Goal: Information Seeking & Learning: Learn about a topic

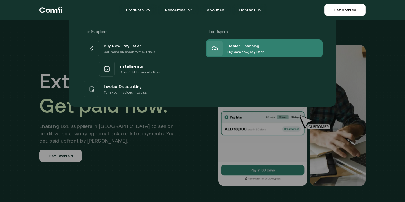
click at [214, 48] on icon at bounding box center [214, 48] width 7 height 7
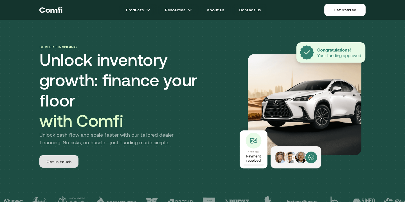
click at [68, 159] on span "Get in touch" at bounding box center [58, 162] width 25 height 7
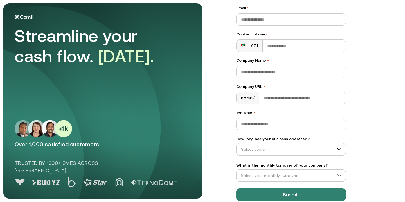
scroll to position [71, 0]
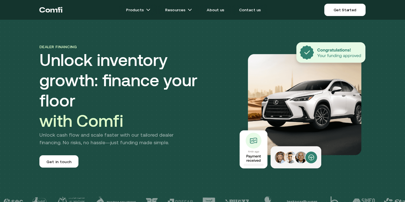
scroll to position [0, 0]
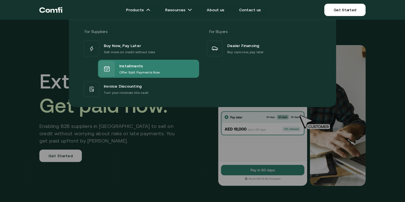
click at [132, 74] on p "Offer Split Payments Now" at bounding box center [139, 72] width 40 height 6
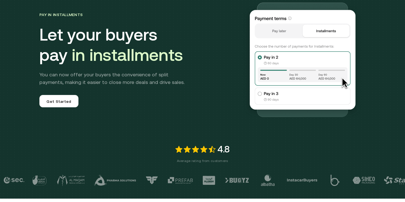
scroll to position [47, 0]
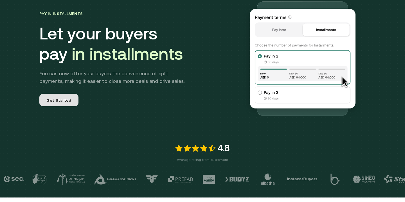
click at [66, 102] on span "Get Started" at bounding box center [58, 100] width 25 height 7
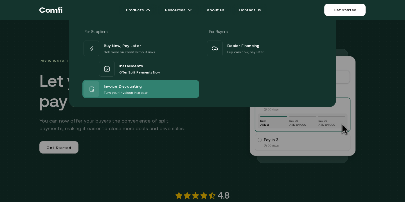
click at [120, 90] on p "Turn your invoices into cash" at bounding box center [126, 93] width 45 height 6
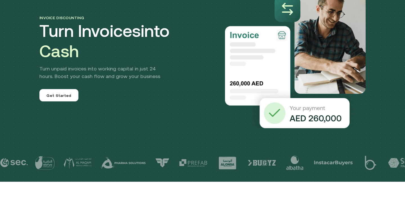
scroll to position [56, 0]
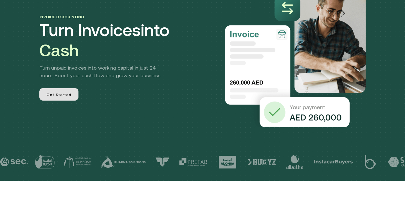
click at [64, 96] on span "Get Started" at bounding box center [58, 95] width 25 height 7
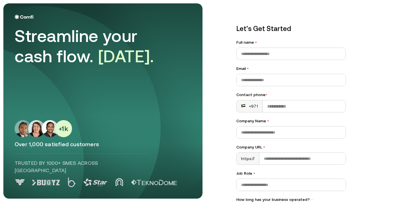
click at [60, 137] on img at bounding box center [43, 128] width 57 height 17
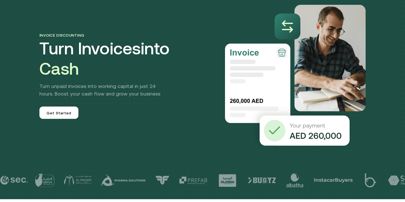
scroll to position [56, 0]
